Goal: Task Accomplishment & Management: Use online tool/utility

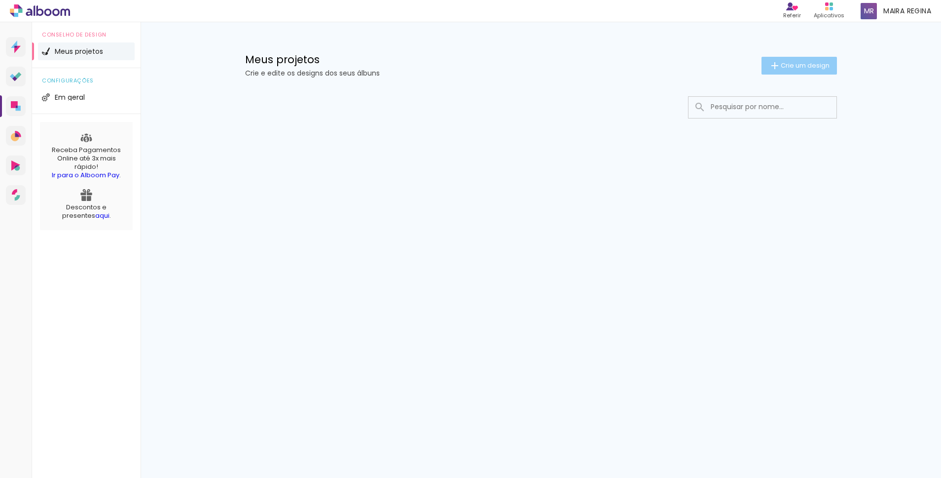
click at [796, 64] on font "Crie um design" at bounding box center [805, 65] width 49 height 9
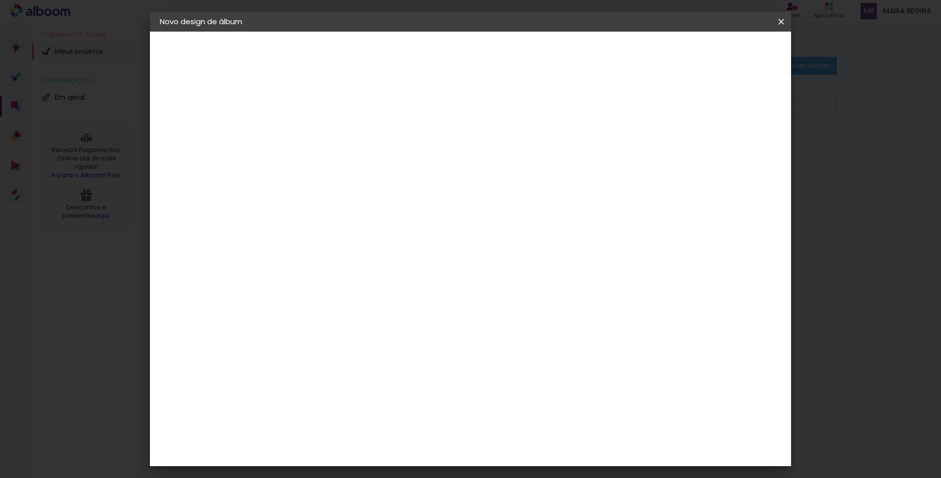
click at [0, 0] on iron-icon at bounding box center [0, 0] width 0 height 0
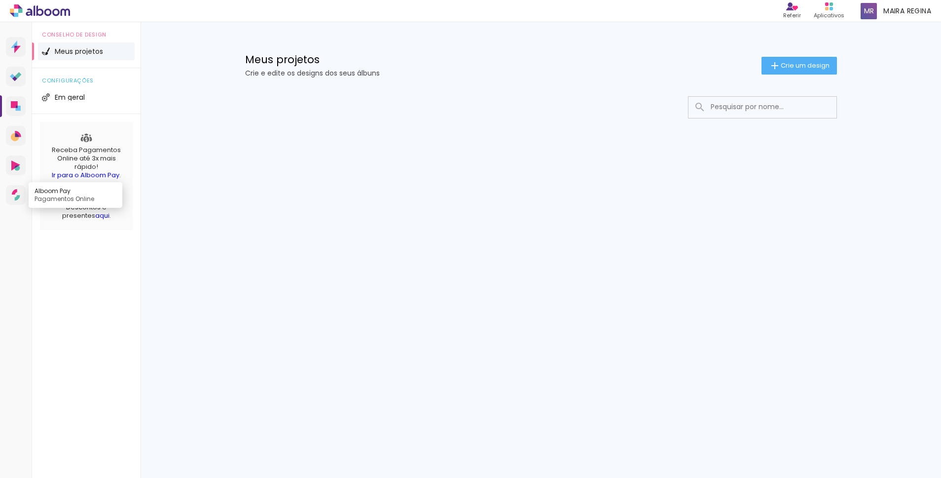
click at [17, 192] on icon at bounding box center [16, 195] width 8 height 12
